Goal: Task Accomplishment & Management: Manage account settings

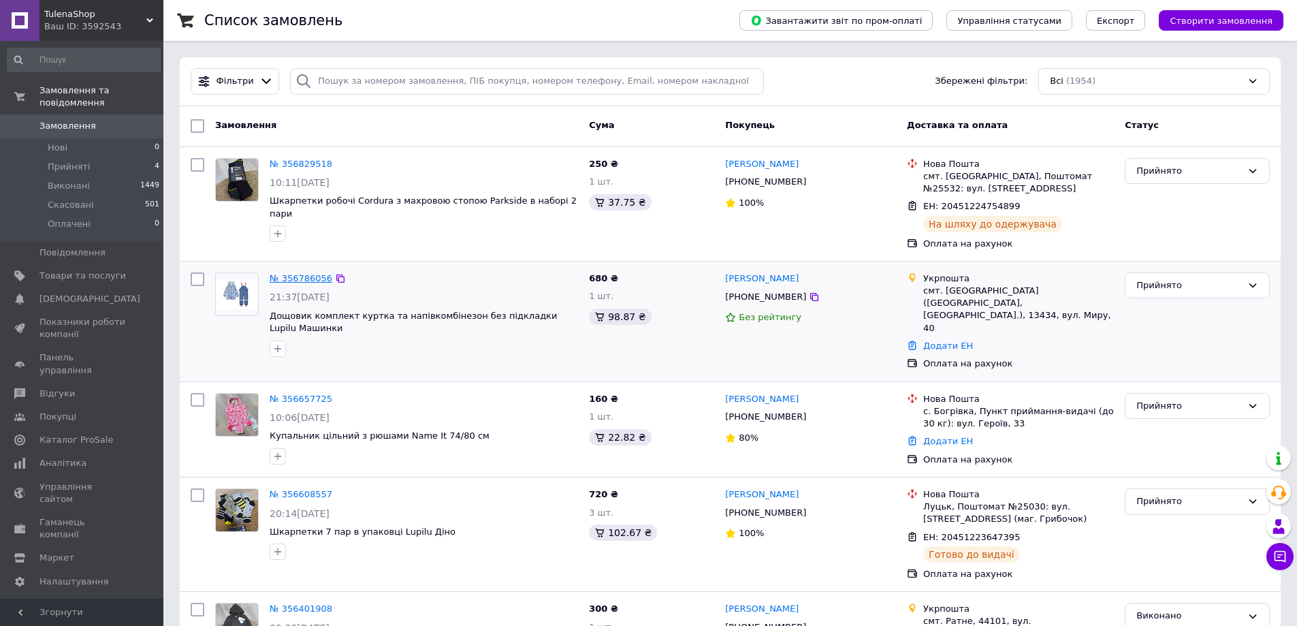
click at [287, 278] on link "№ 356786056" at bounding box center [301, 278] width 63 height 10
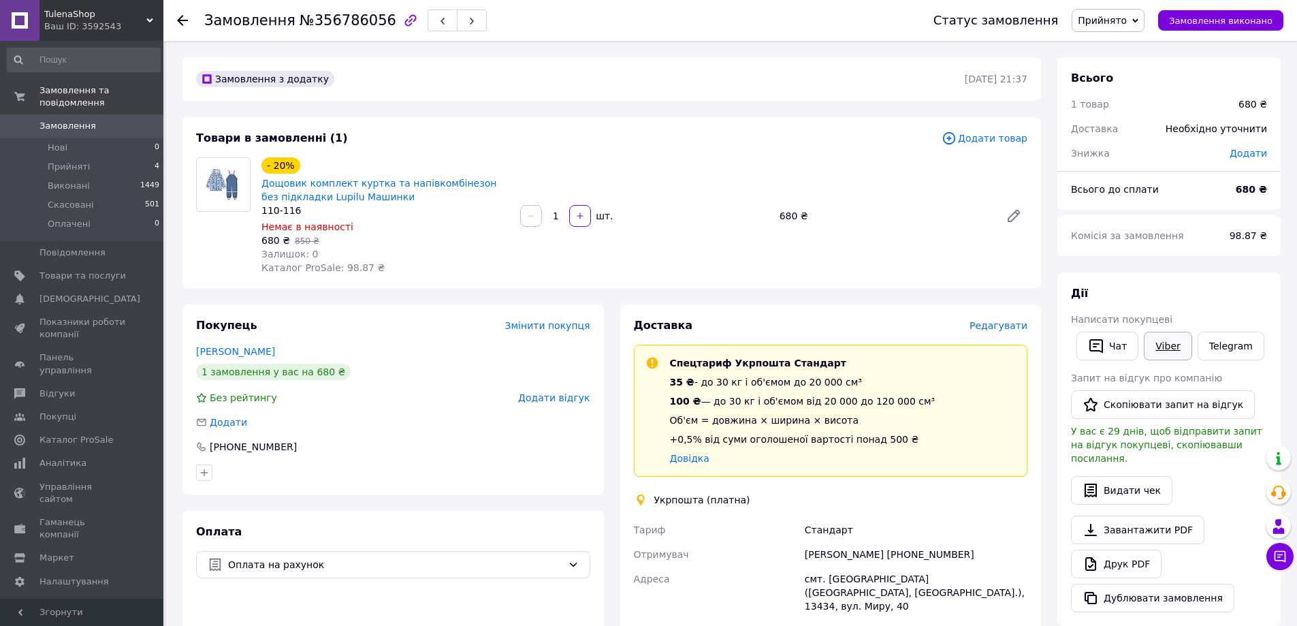
click at [1160, 350] on link "Viber" at bounding box center [1168, 345] width 48 height 29
click at [1220, 351] on link "Telegram" at bounding box center [1230, 345] width 67 height 29
click at [58, 120] on span "Замовлення" at bounding box center [67, 126] width 56 height 12
